Goal: Transaction & Acquisition: Book appointment/travel/reservation

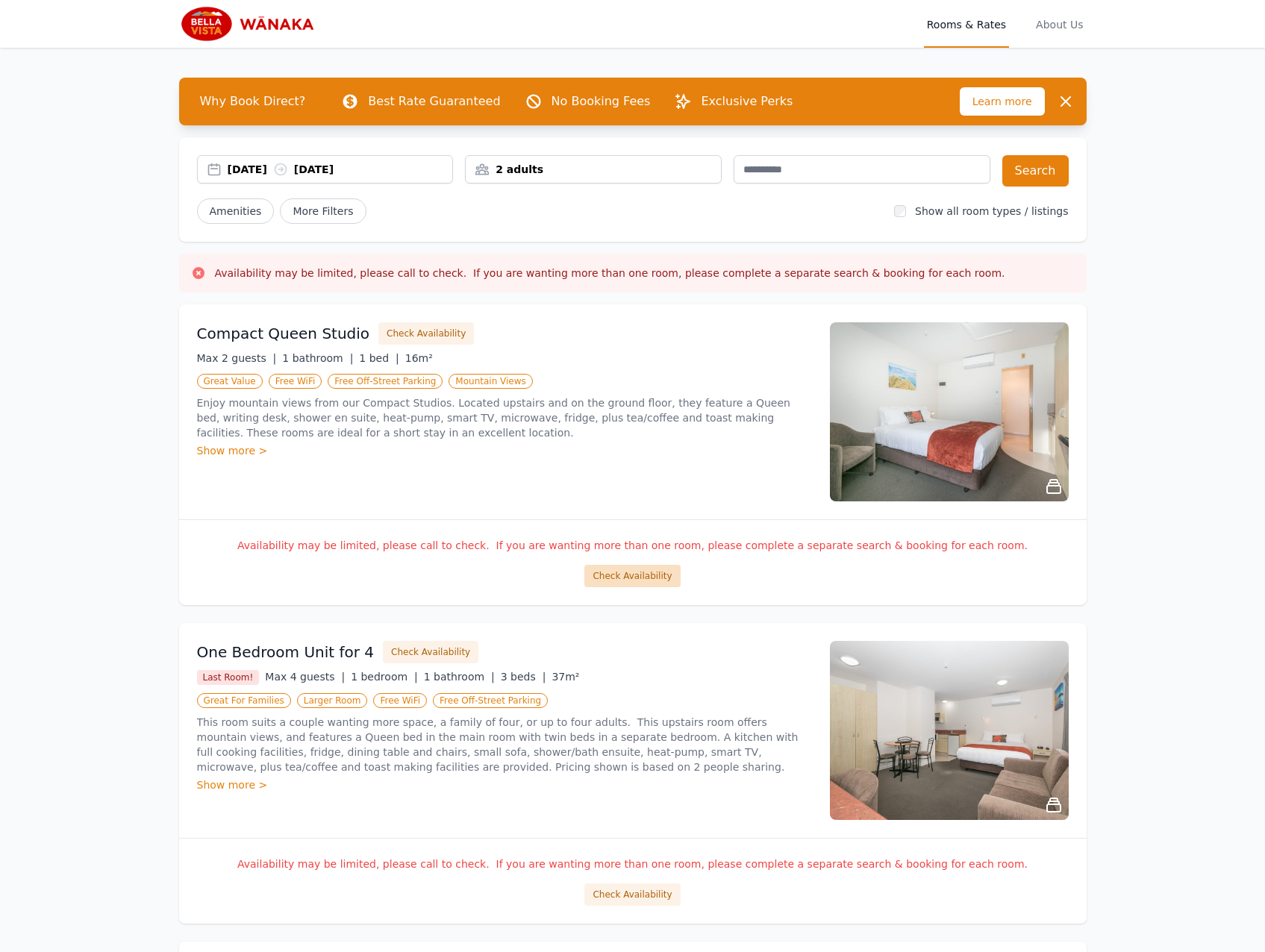
click at [637, 580] on button "Check Availability" at bounding box center [631, 576] width 96 height 22
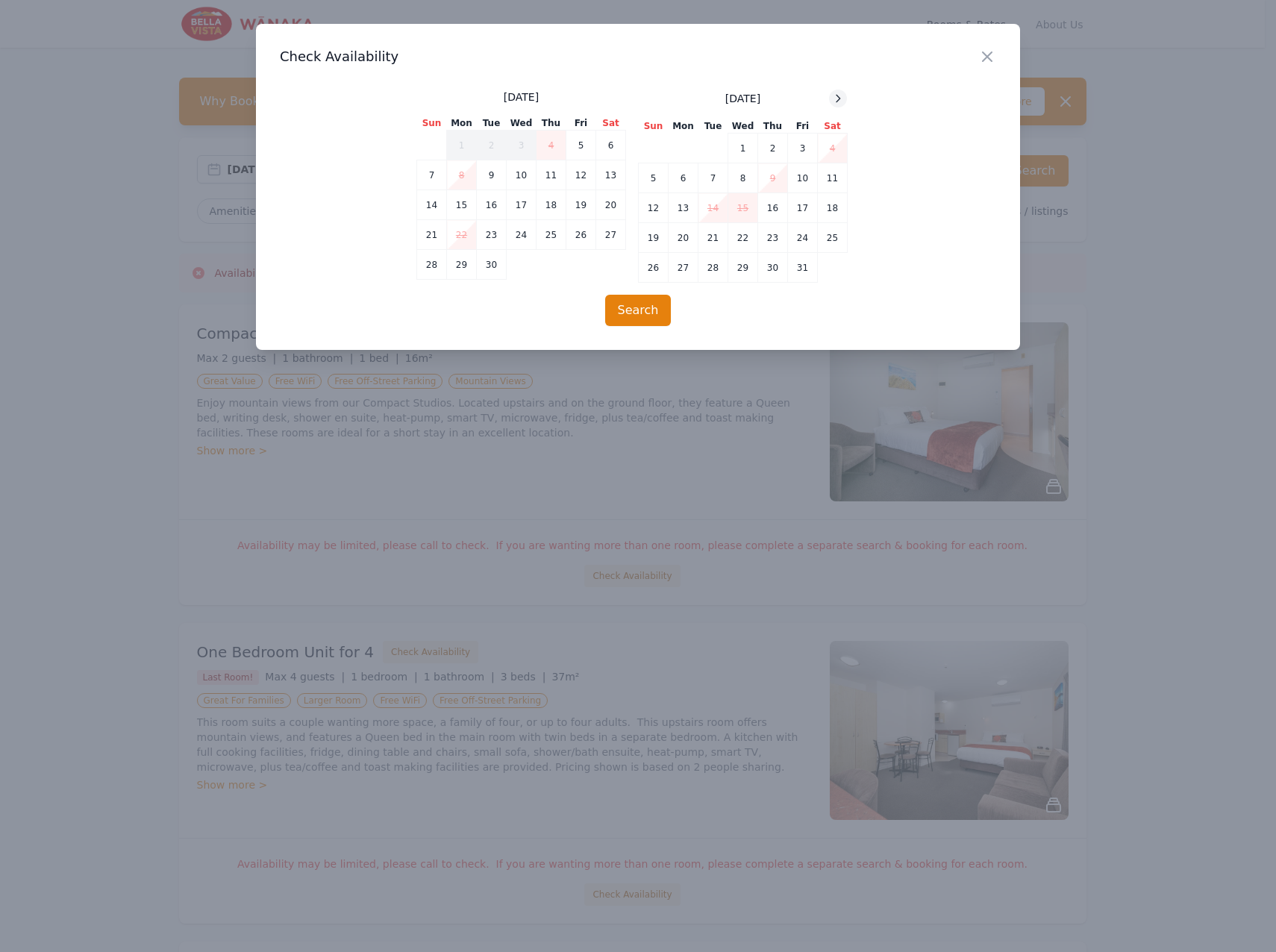
click at [837, 101] on icon at bounding box center [838, 98] width 4 height 6
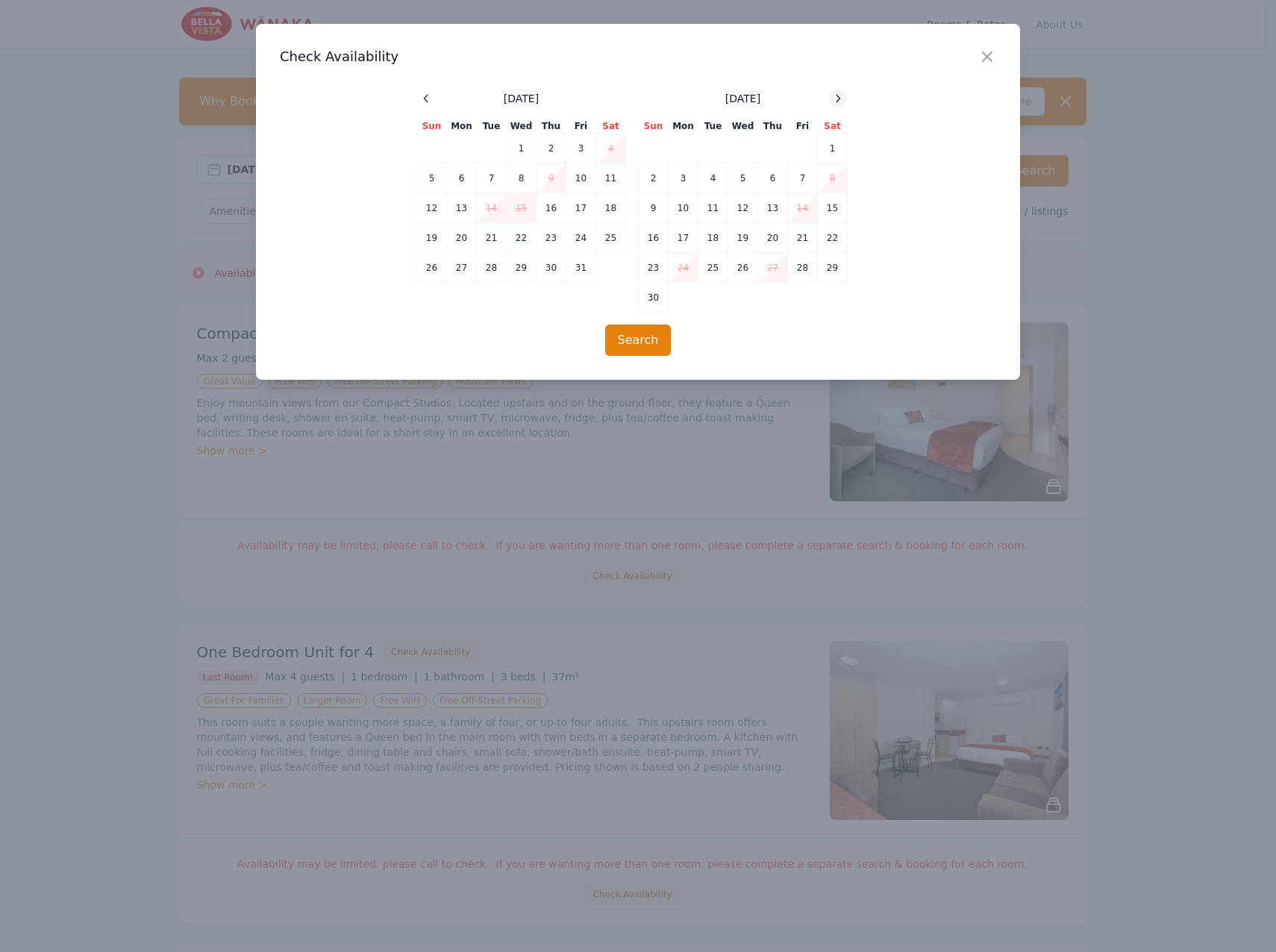
click at [837, 101] on icon at bounding box center [838, 98] width 4 height 6
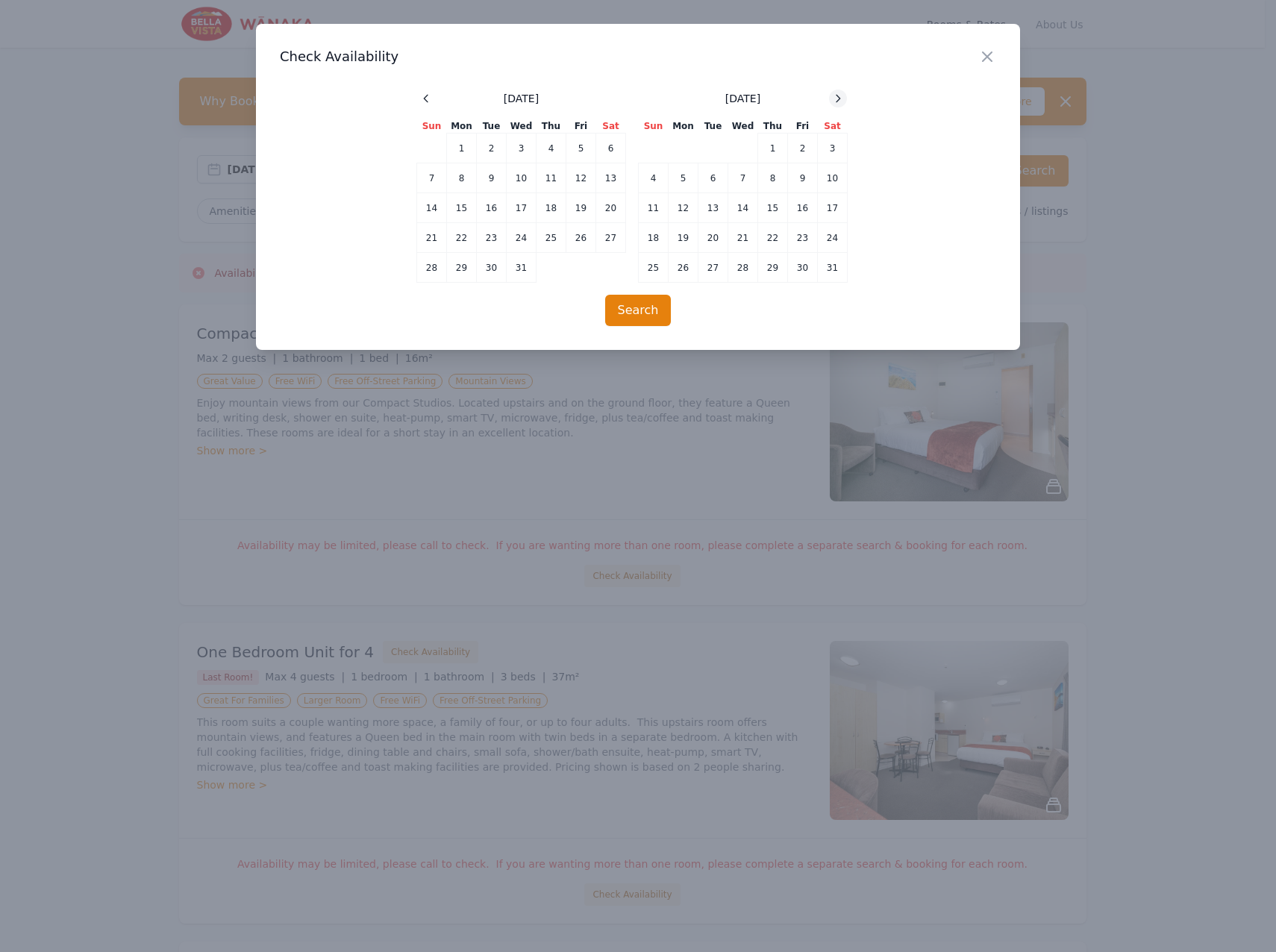
click at [837, 101] on icon at bounding box center [838, 98] width 4 height 6
click at [691, 177] on td "9" at bounding box center [683, 179] width 30 height 30
click at [807, 183] on td "13" at bounding box center [803, 179] width 30 height 30
click at [638, 315] on button "Search" at bounding box center [638, 310] width 66 height 32
